Goal: Information Seeking & Learning: Learn about a topic

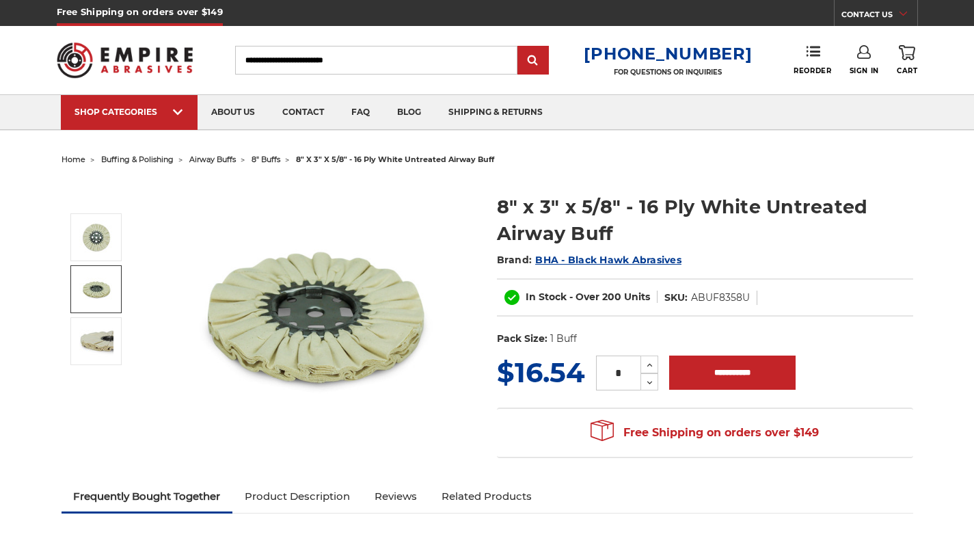
click at [102, 287] on img at bounding box center [96, 289] width 34 height 34
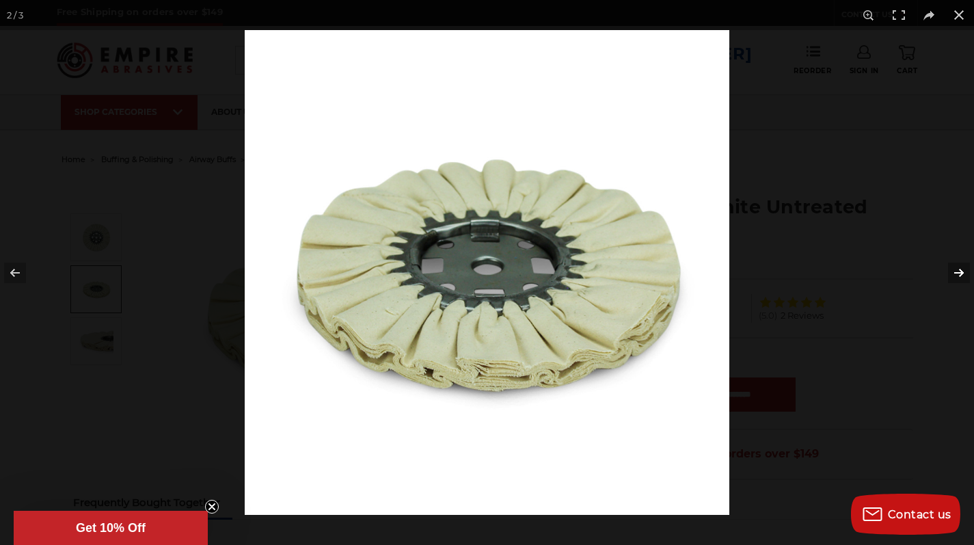
click at [955, 271] on button at bounding box center [951, 273] width 48 height 68
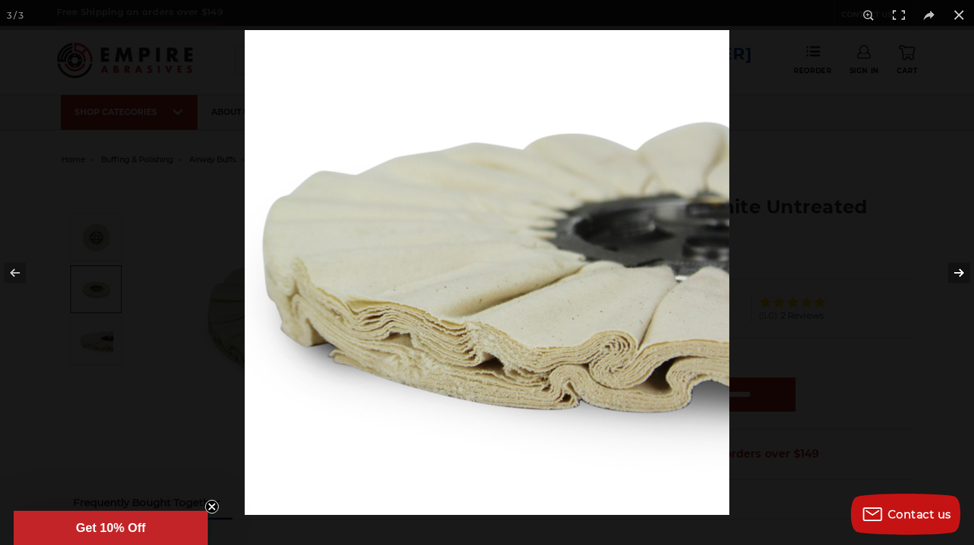
click at [955, 271] on button at bounding box center [951, 273] width 48 height 68
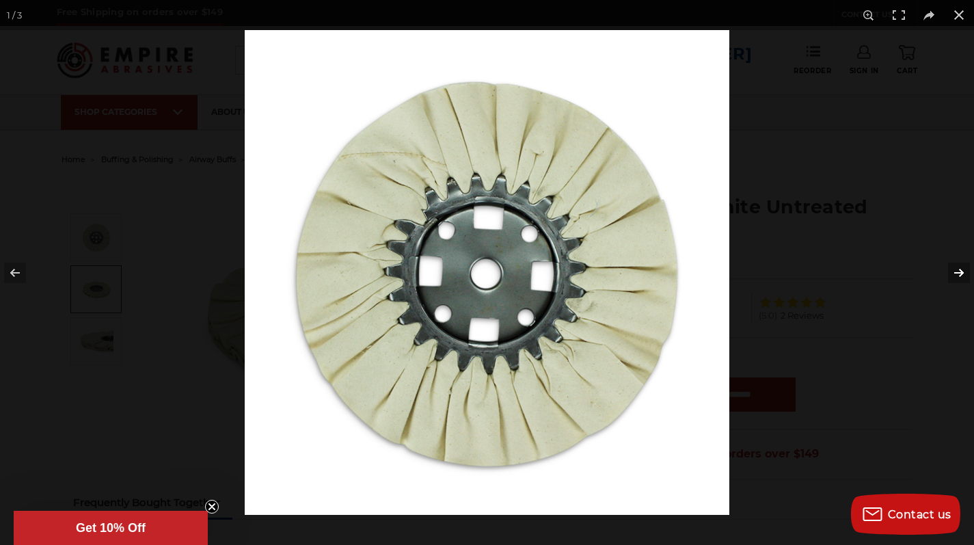
click at [955, 271] on button at bounding box center [951, 273] width 48 height 68
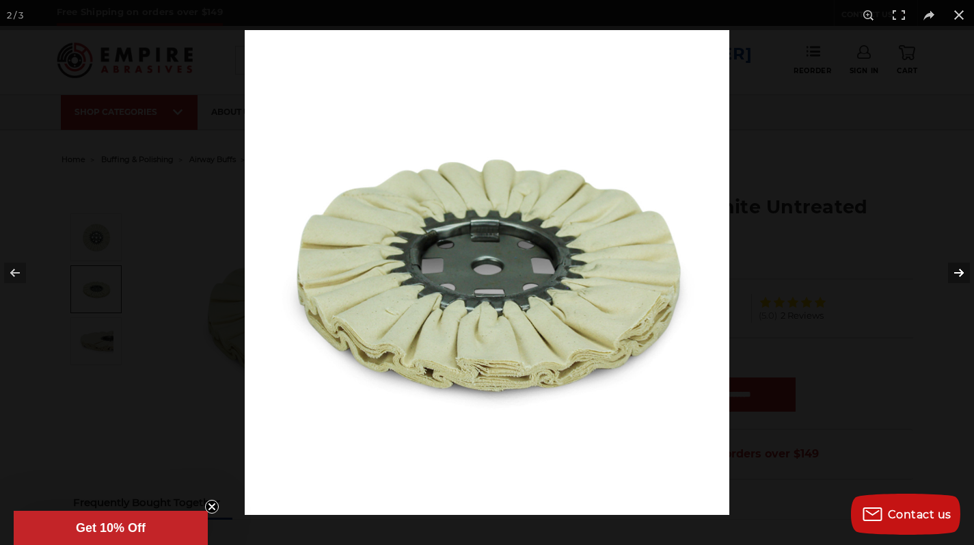
click at [955, 271] on button at bounding box center [951, 273] width 48 height 68
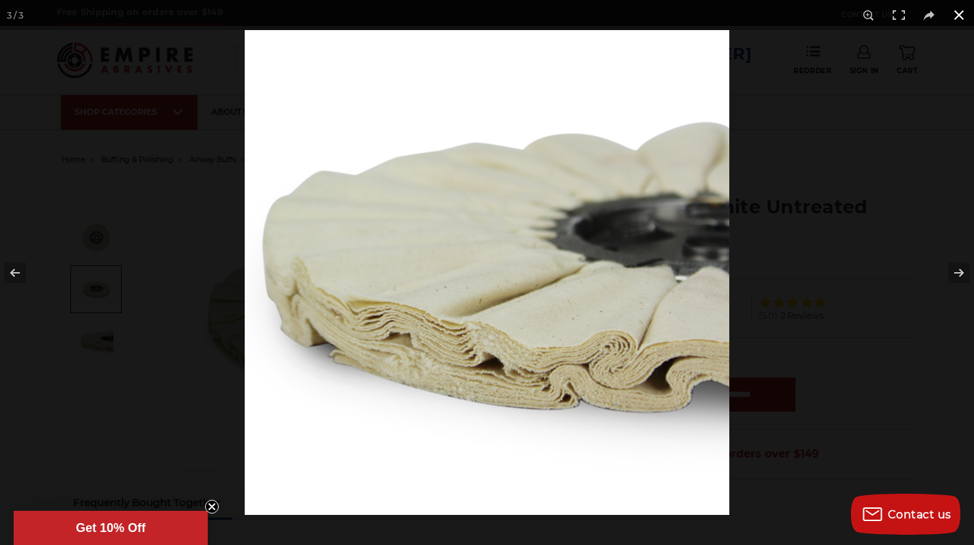
click at [959, 13] on button at bounding box center [959, 15] width 30 height 30
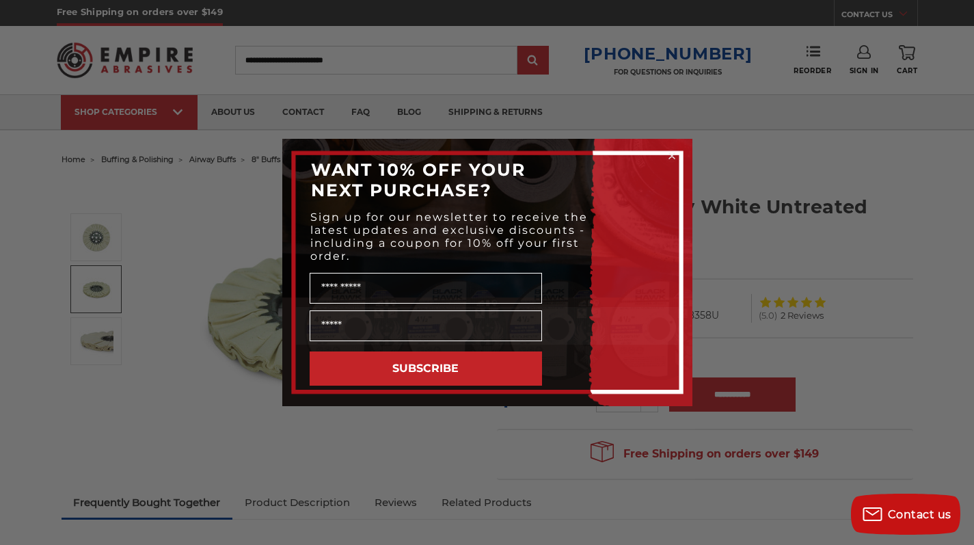
click at [901, 142] on div "Close dialog WANT 10% OFF YOUR NEXT PURCHASE? Sign up for our newsletter to rec…" at bounding box center [487, 272] width 974 height 545
click at [676, 161] on icon "Close dialog" at bounding box center [672, 156] width 14 height 14
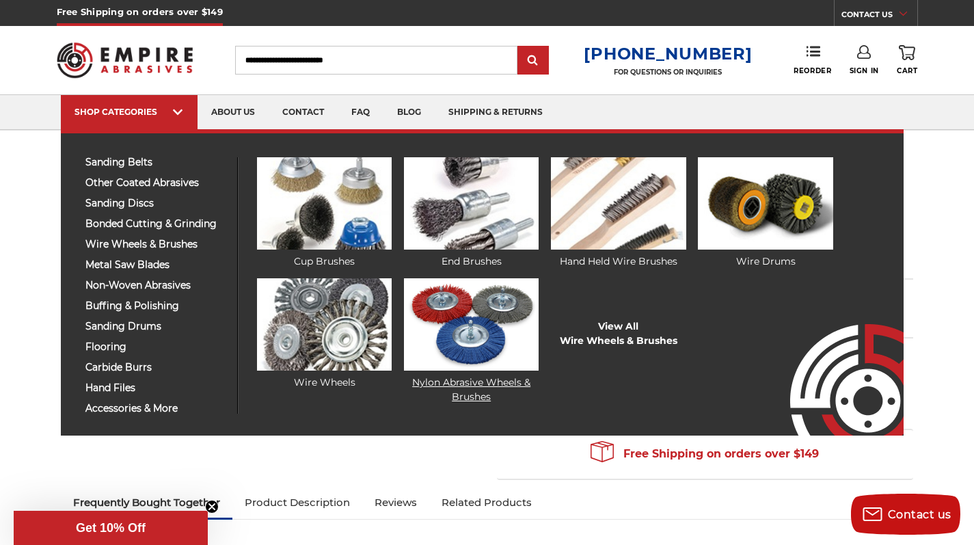
click at [442, 326] on img at bounding box center [471, 324] width 135 height 92
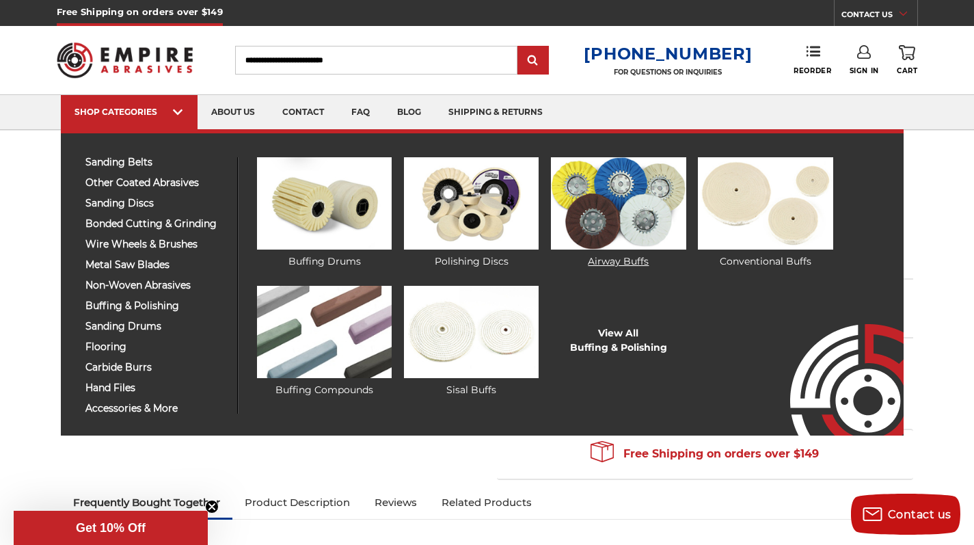
click at [589, 238] on img at bounding box center [618, 203] width 135 height 92
click at [501, 230] on img at bounding box center [471, 203] width 135 height 92
click at [443, 319] on img at bounding box center [471, 332] width 135 height 92
click at [340, 338] on img at bounding box center [324, 332] width 135 height 92
click at [609, 355] on link "View All Buffing & Polishing" at bounding box center [618, 340] width 97 height 29
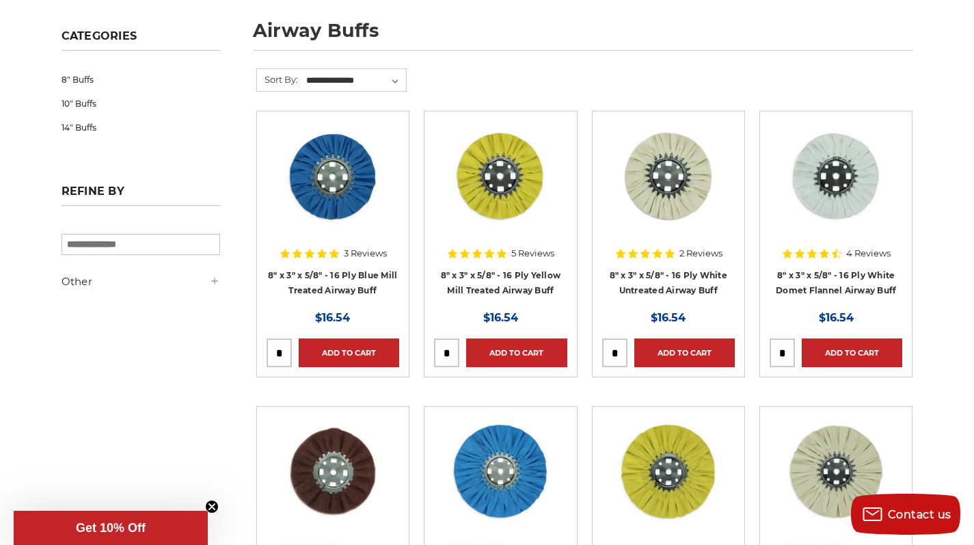
scroll to position [191, 0]
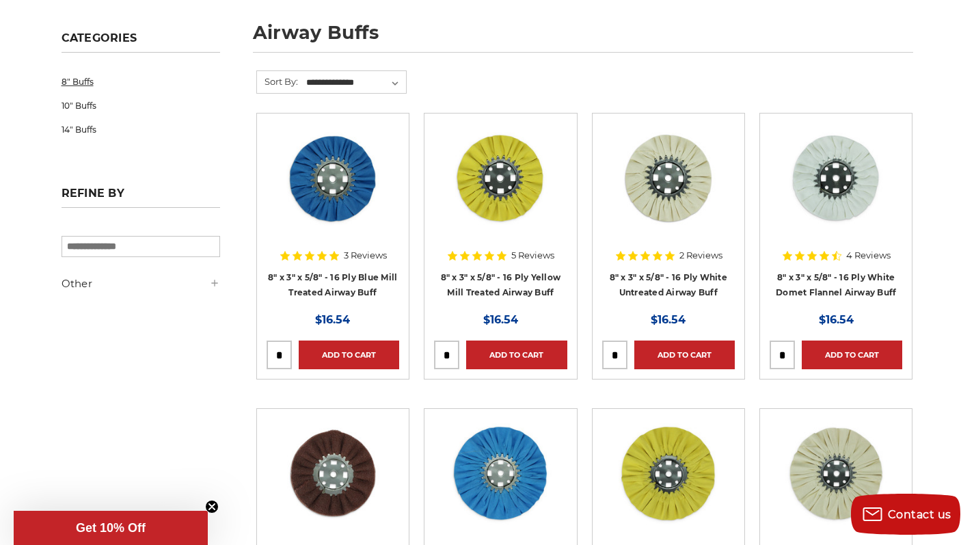
click at [88, 85] on link "8" Buffs" at bounding box center [141, 82] width 159 height 24
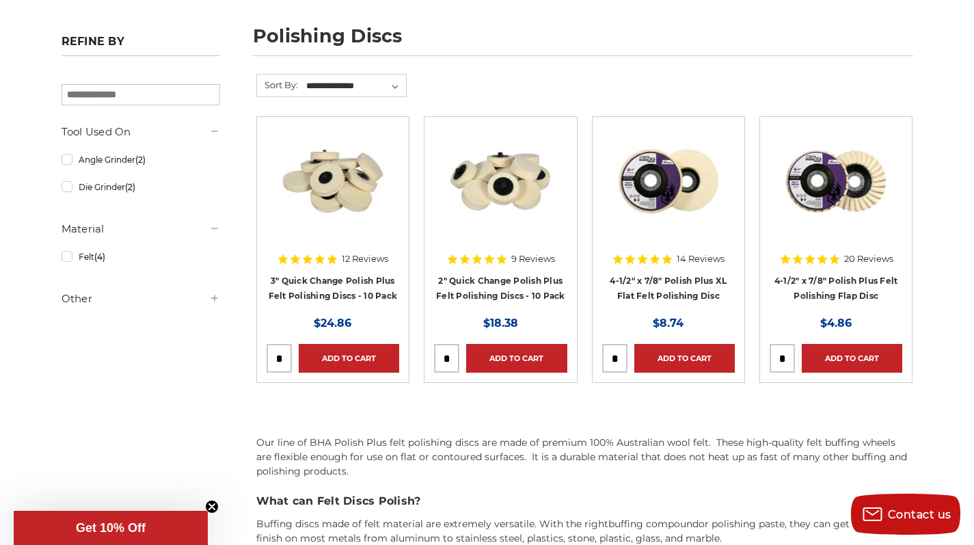
scroll to position [189, 0]
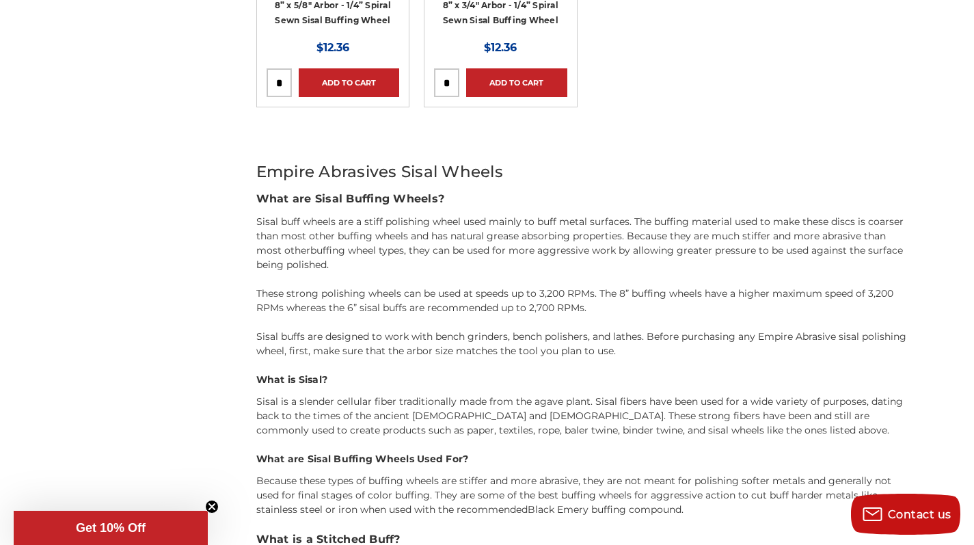
scroll to position [759, 0]
click at [756, 203] on h3 "What are Sisal Buffing Wheels?" at bounding box center [584, 198] width 657 height 16
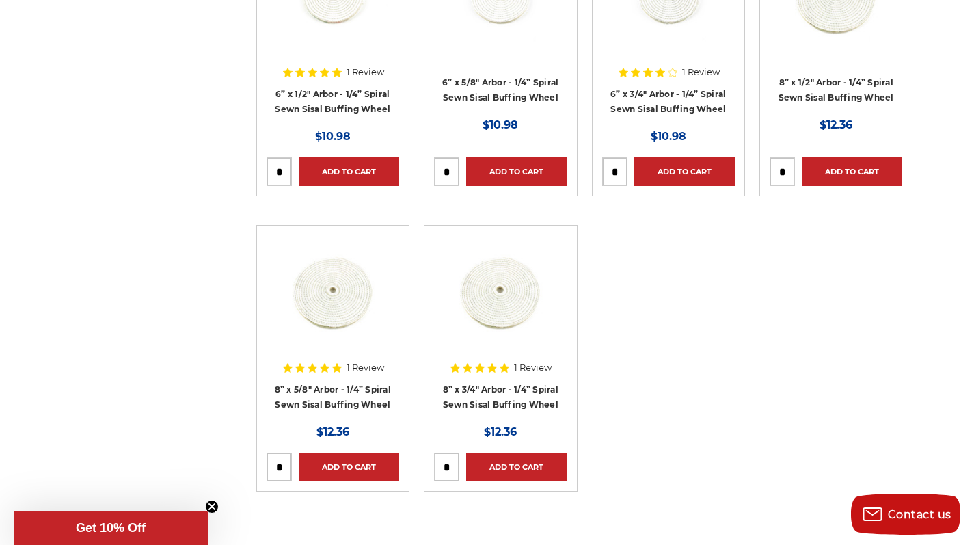
scroll to position [375, 0]
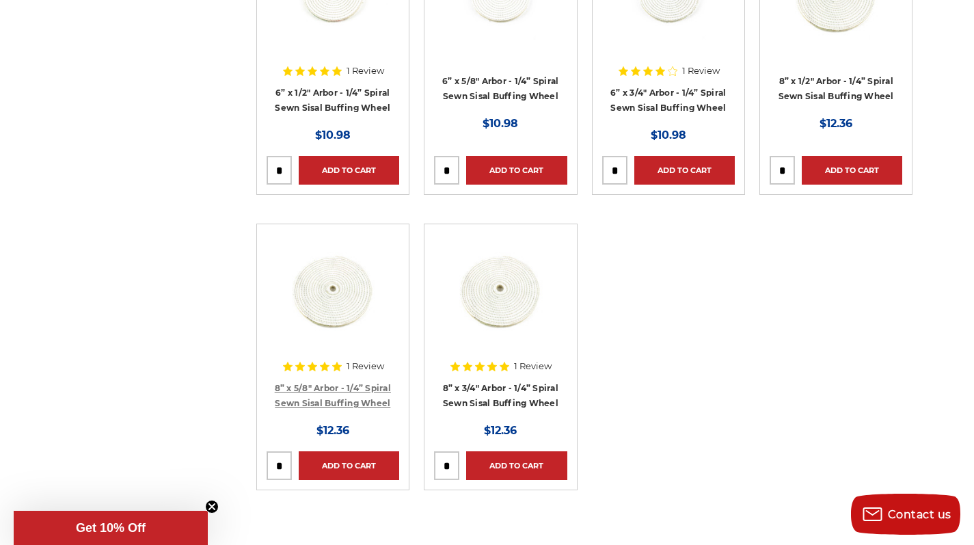
click at [377, 386] on link "8” x 5/8" Arbor - 1/4” Spiral Sewn Sisal Buffing Wheel" at bounding box center [333, 396] width 116 height 26
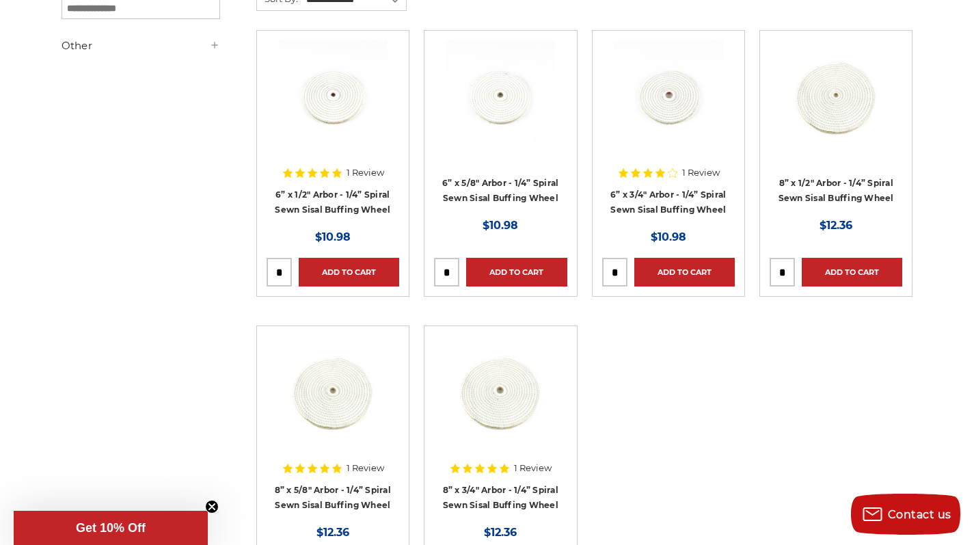
scroll to position [267, 0]
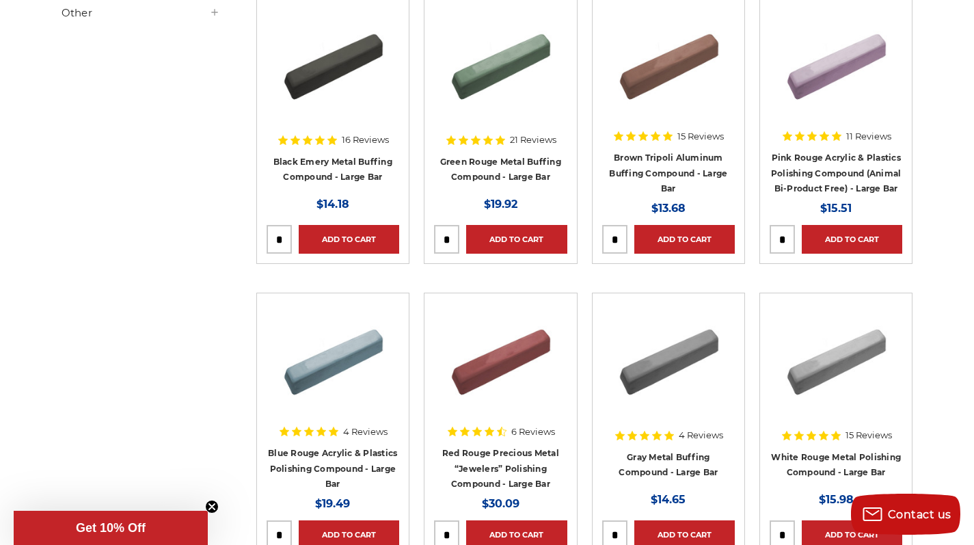
scroll to position [308, 0]
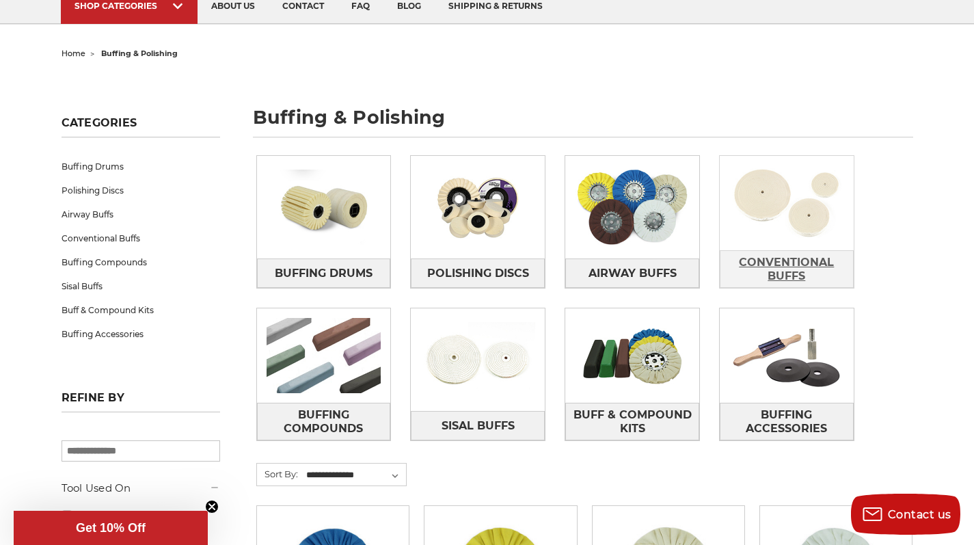
scroll to position [116, 0]
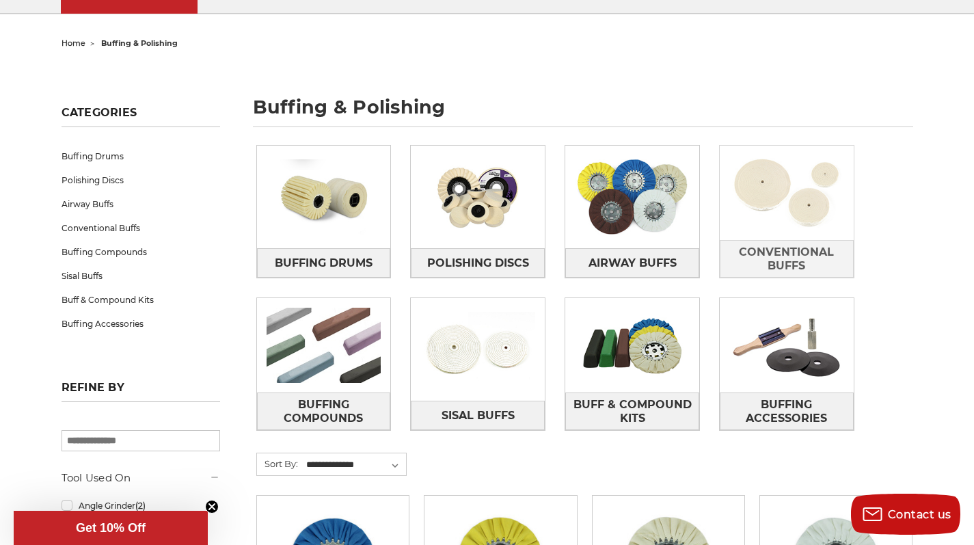
click at [787, 219] on img at bounding box center [787, 193] width 134 height 94
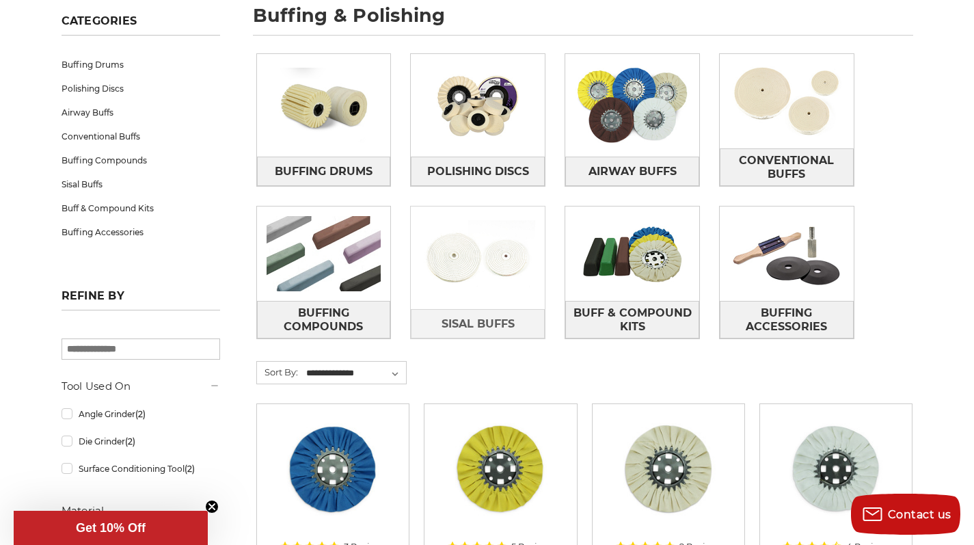
scroll to position [331, 0]
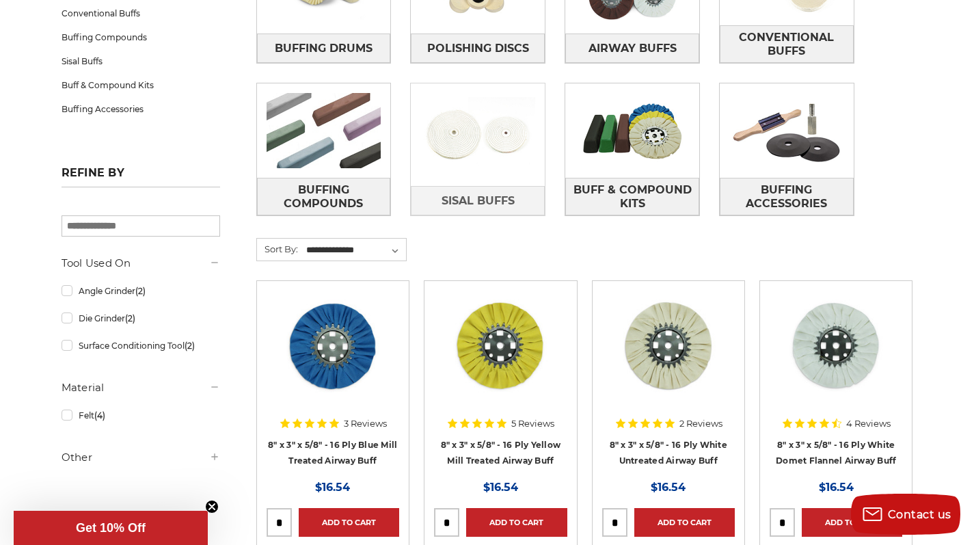
click at [482, 167] on img at bounding box center [478, 135] width 134 height 94
click at [648, 153] on img at bounding box center [633, 130] width 134 height 94
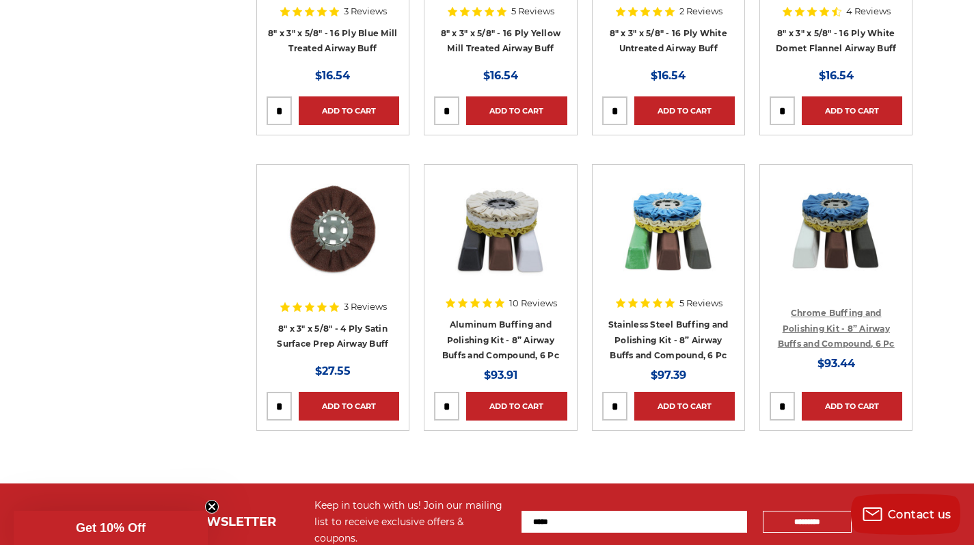
click at [832, 323] on link "Chrome Buffing and Polishing Kit - 8” Airway Buffs and Compound, 6 Pc" at bounding box center [836, 328] width 117 height 41
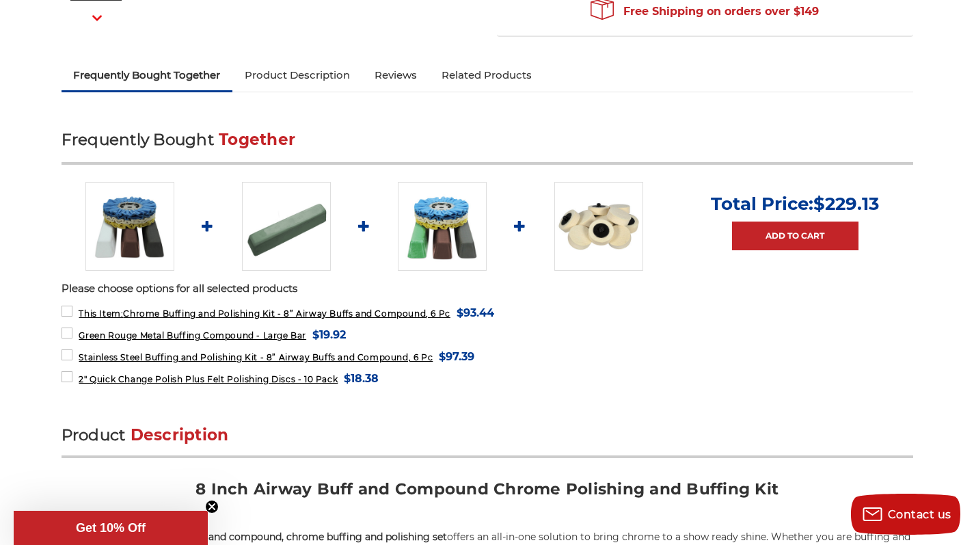
scroll to position [422, 0]
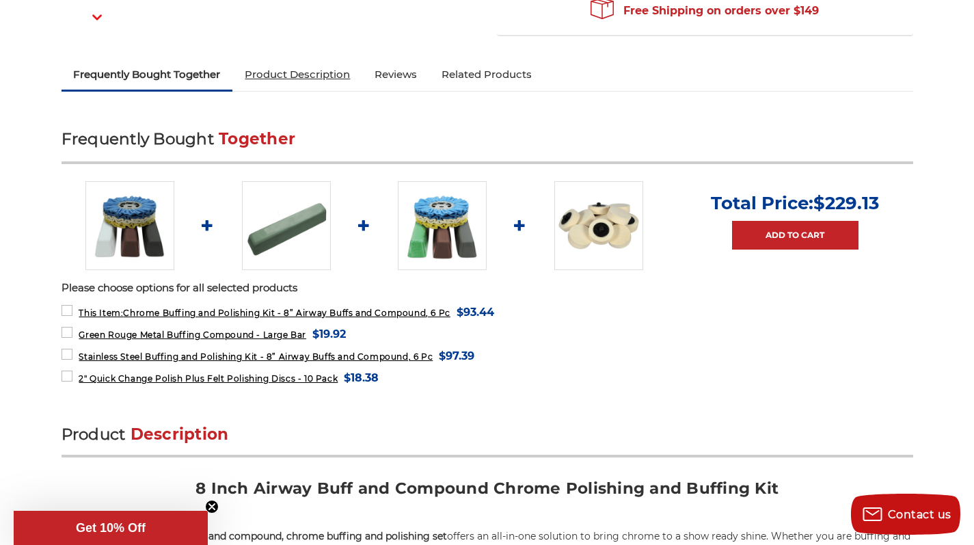
click at [339, 69] on link "Product Description" at bounding box center [297, 74] width 130 height 30
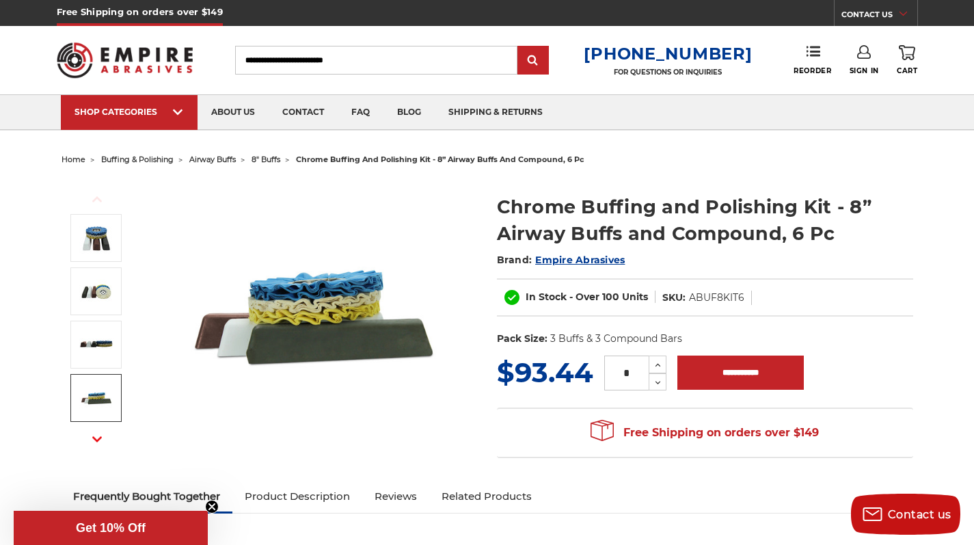
scroll to position [0, 0]
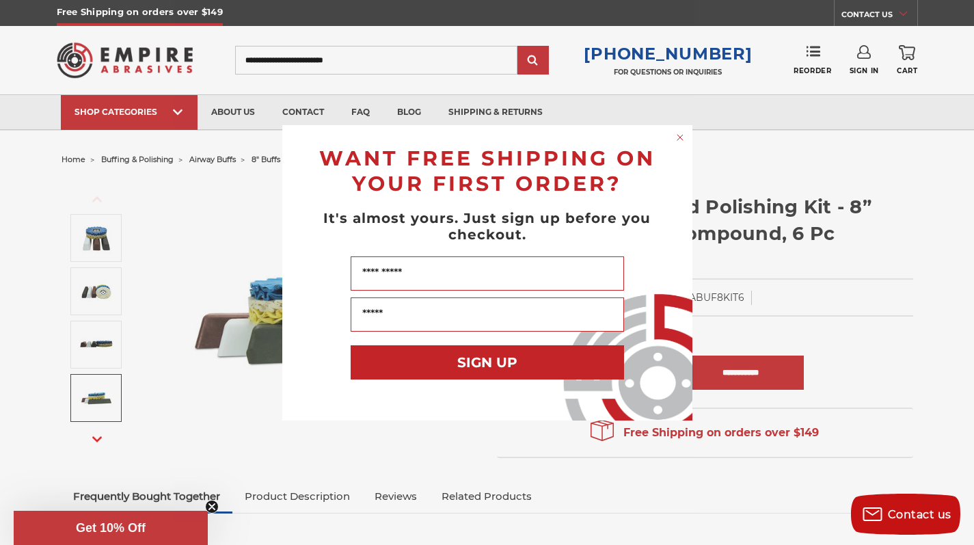
click at [680, 137] on icon "Close dialog" at bounding box center [680, 137] width 5 height 5
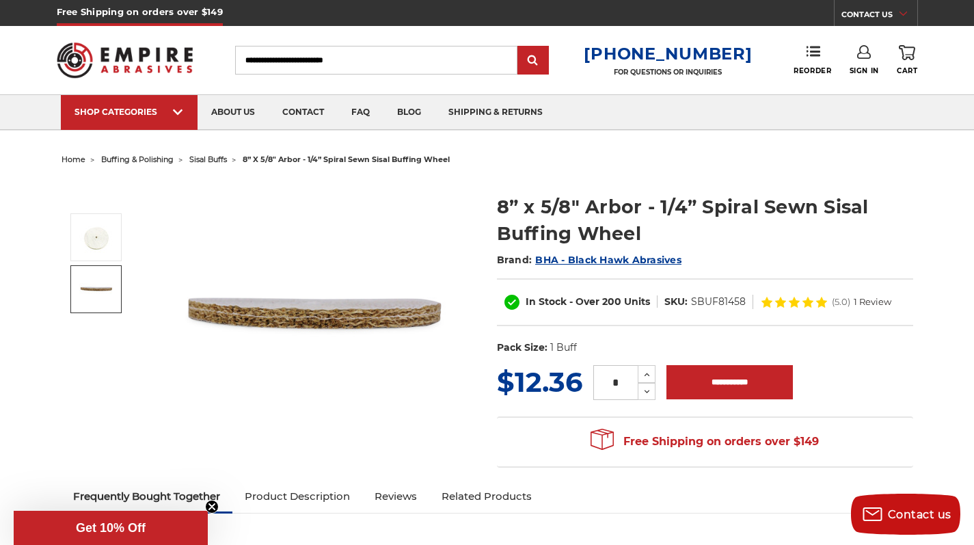
click at [94, 295] on img at bounding box center [96, 289] width 34 height 34
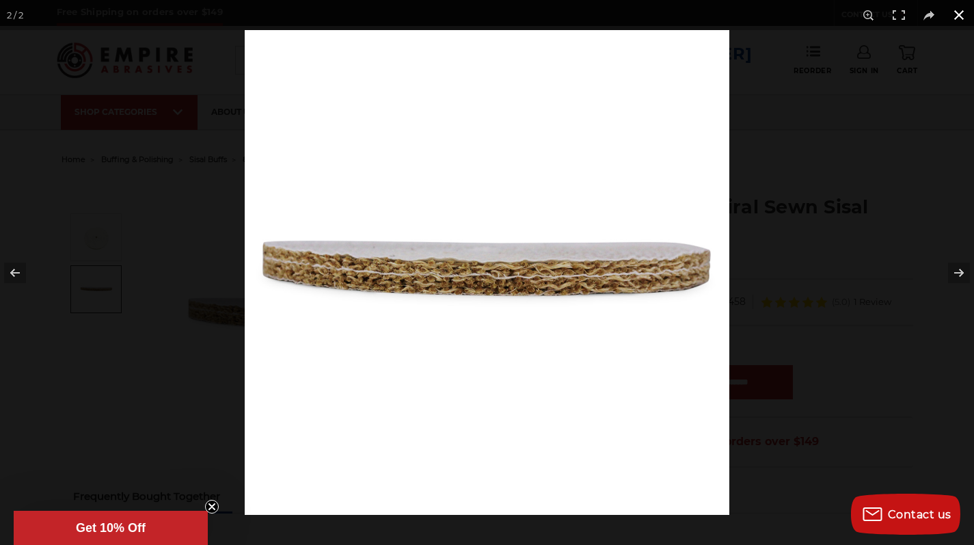
click at [961, 16] on button at bounding box center [959, 15] width 30 height 30
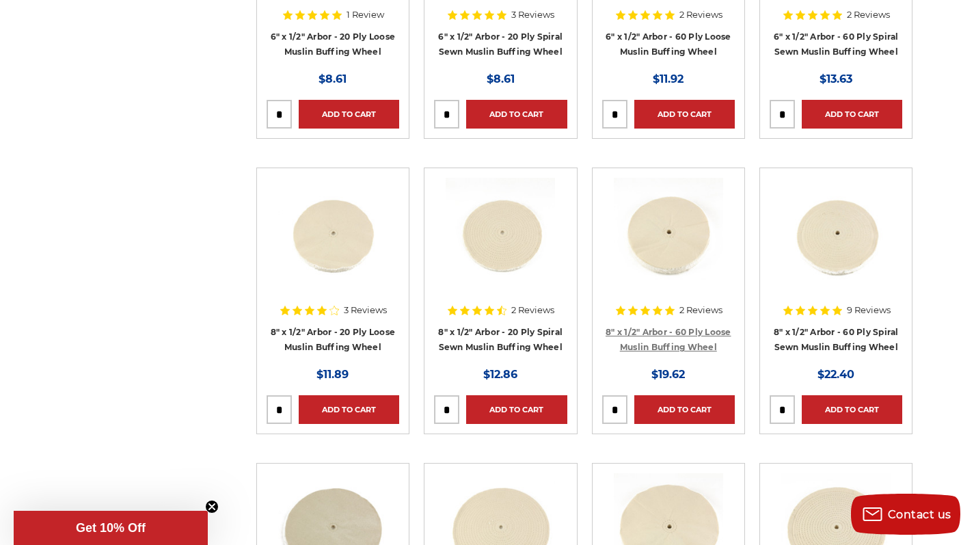
scroll to position [726, 0]
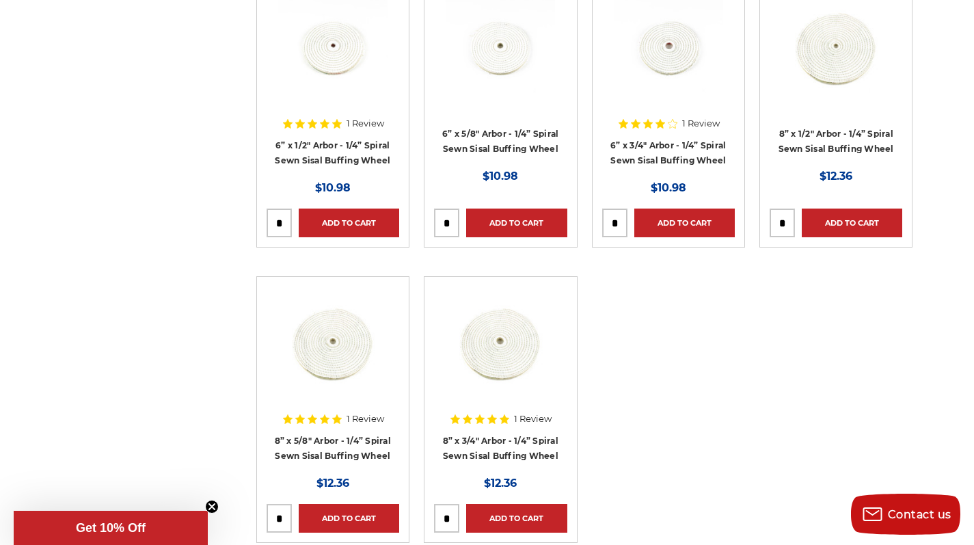
scroll to position [321, 0]
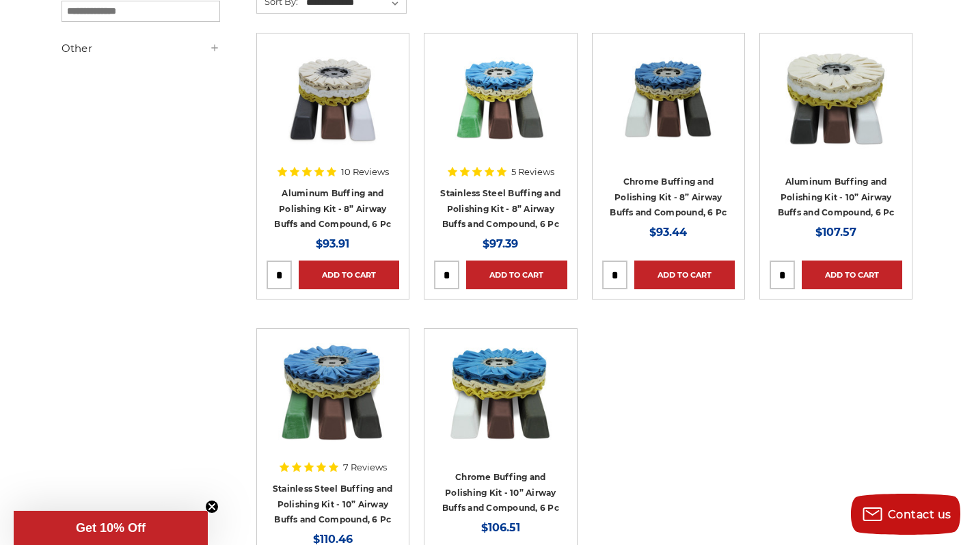
click at [763, 371] on ul "10 Reviews Aluminum Buffing and Polishing Kit - 8” Airway Buffs and Compound, 6…" at bounding box center [585, 328] width 672 height 591
